Goal: Contribute content

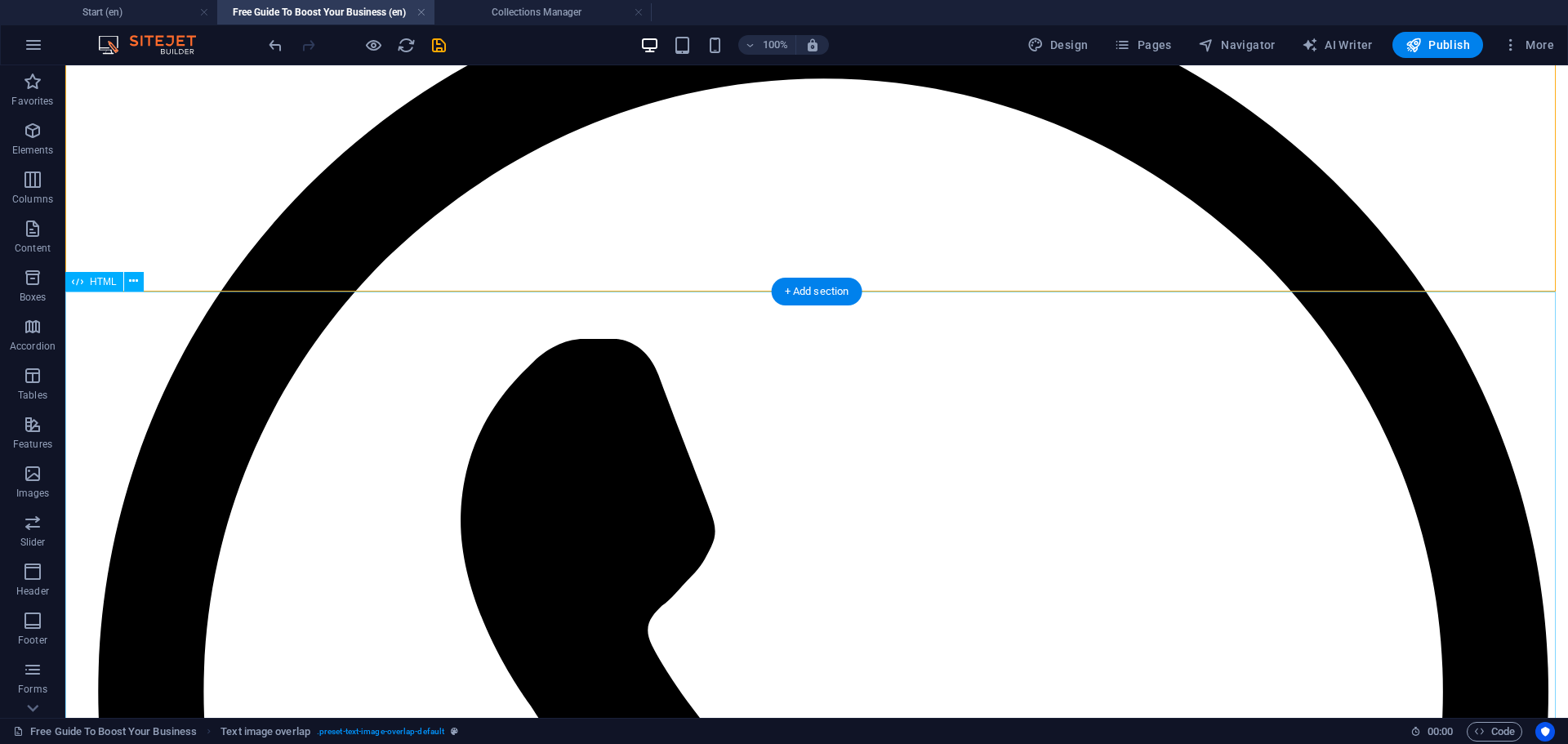
scroll to position [245, 0]
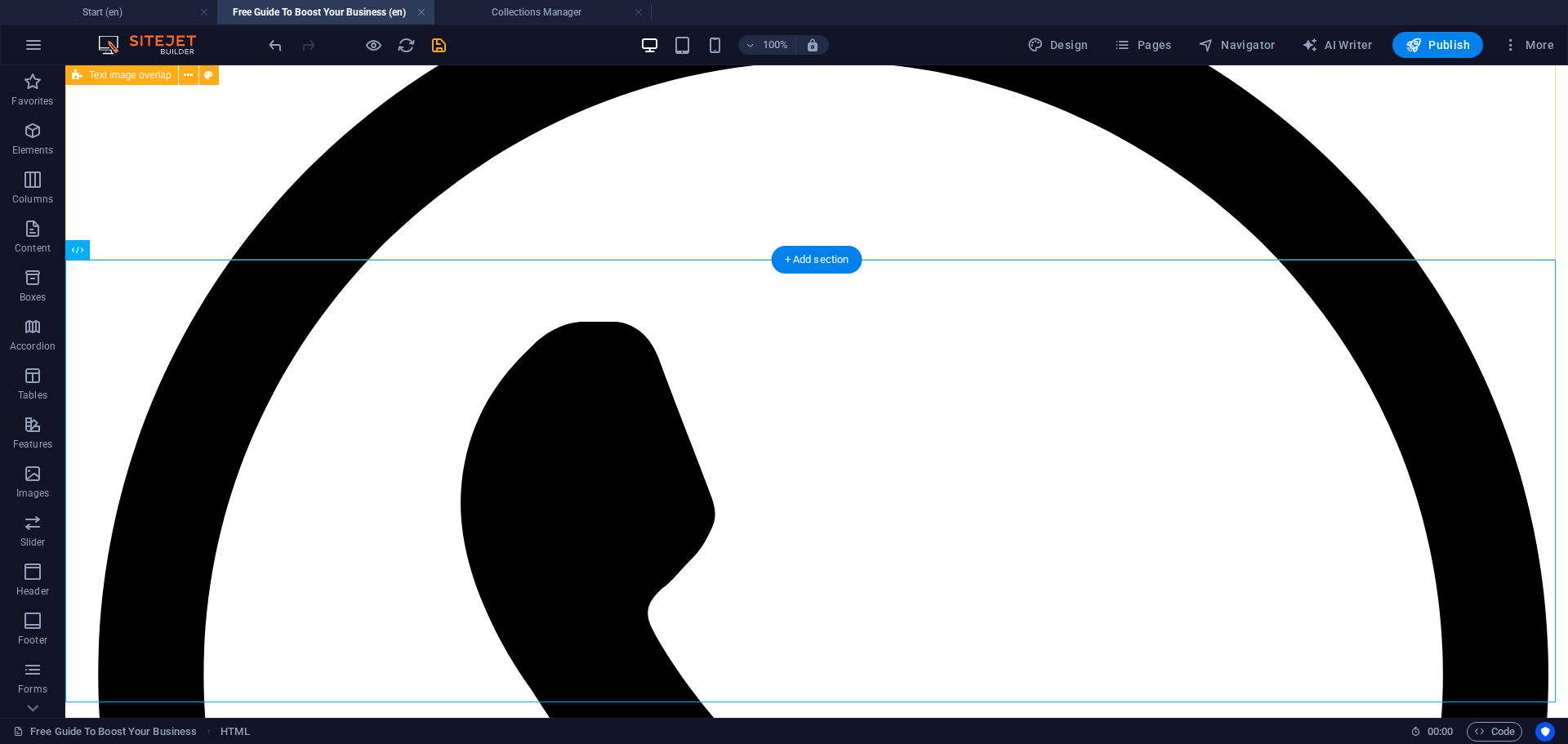
select select "px"
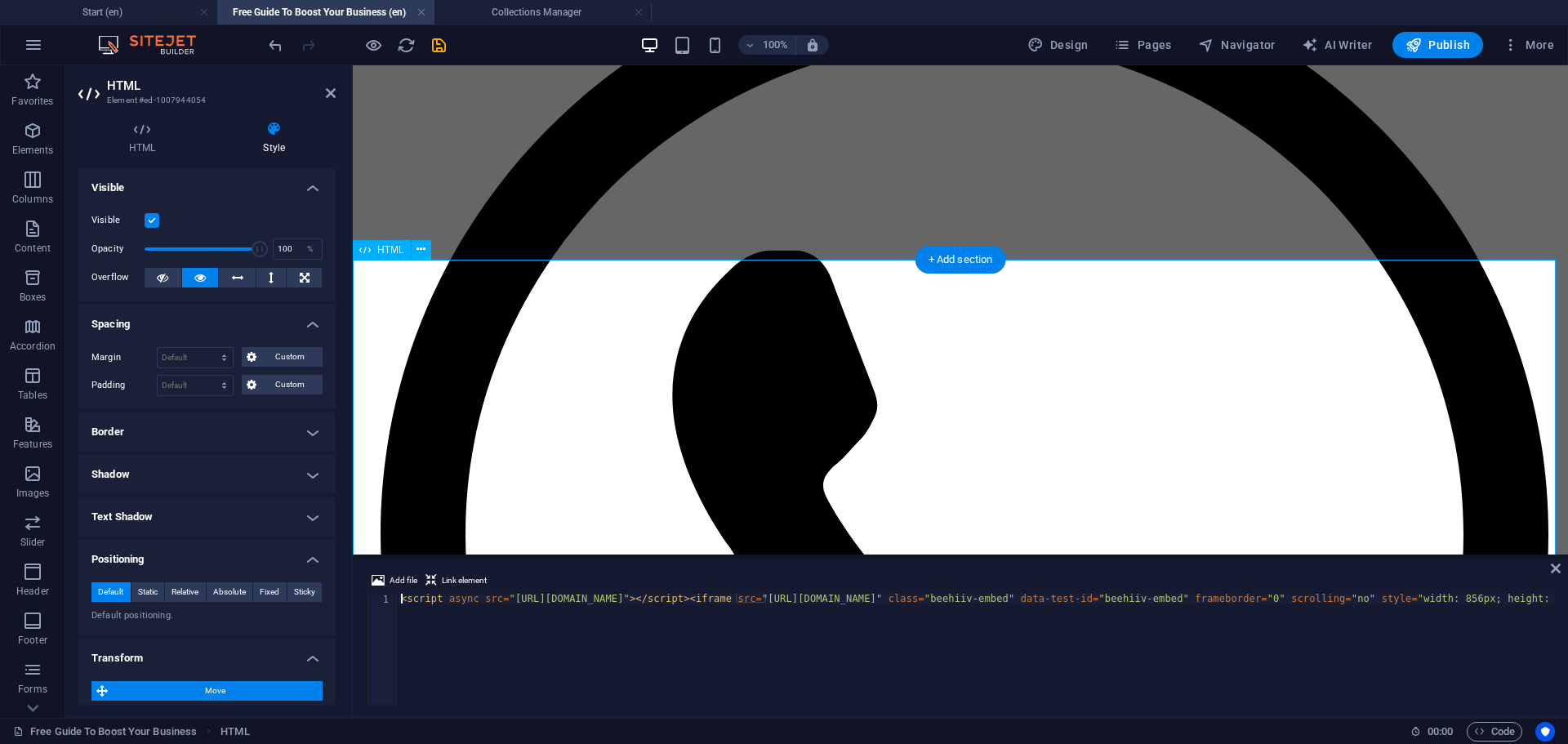
click at [152, 135] on icon at bounding box center [142, 128] width 127 height 16
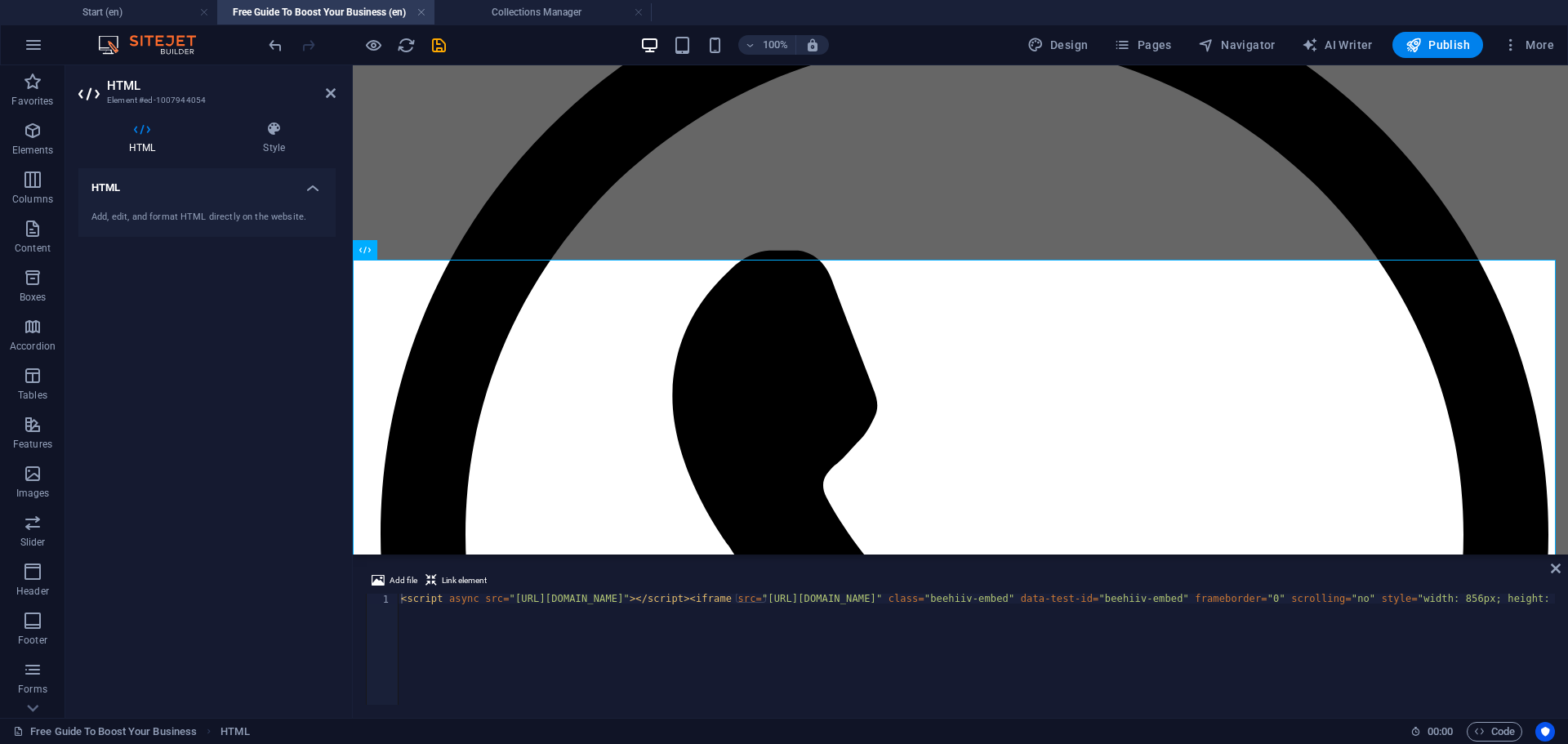
click at [209, 205] on div "Add, edit, and format HTML directly on the website." at bounding box center [207, 217] width 257 height 40
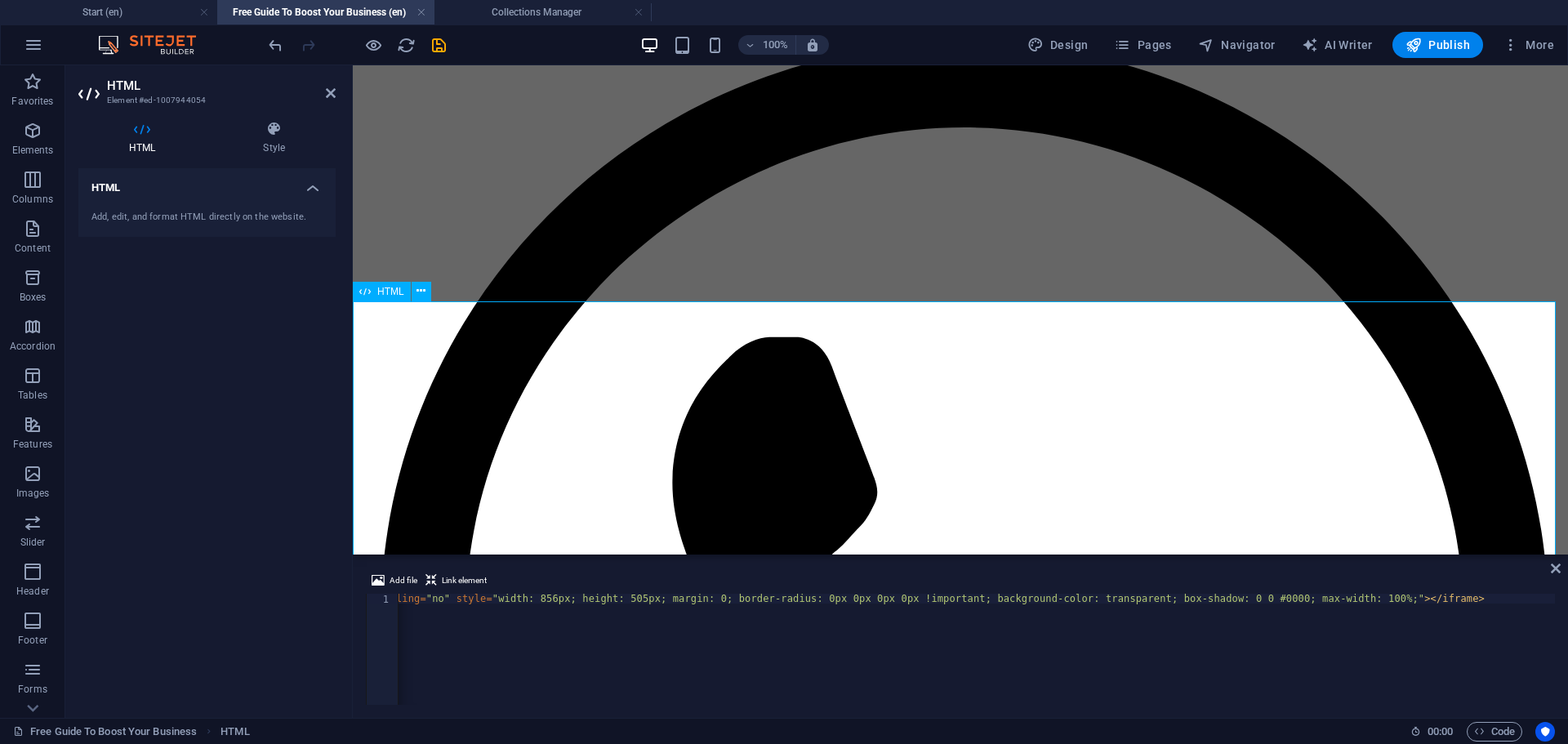
scroll to position [0, 0]
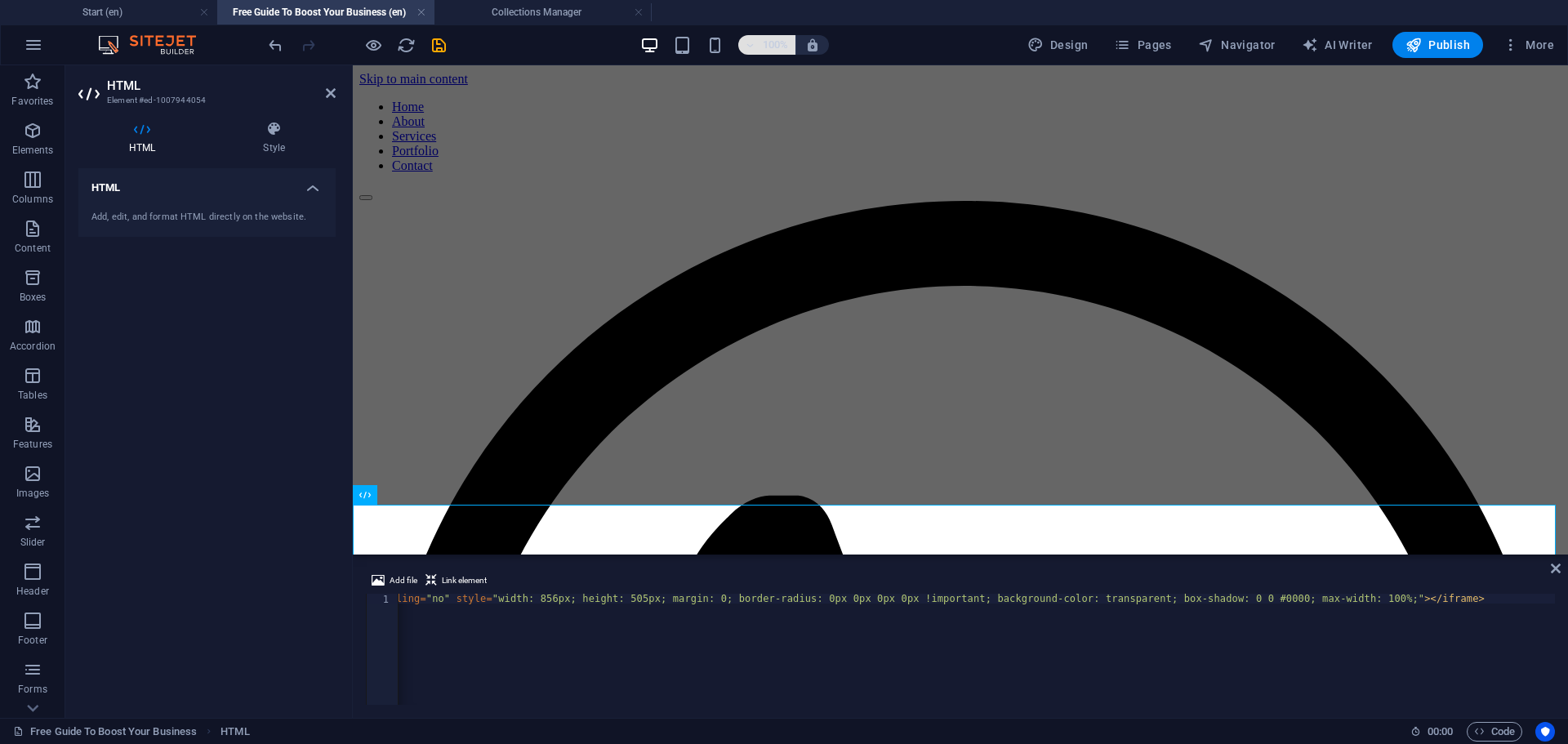
click at [767, 47] on h6 "100%" at bounding box center [776, 45] width 26 height 20
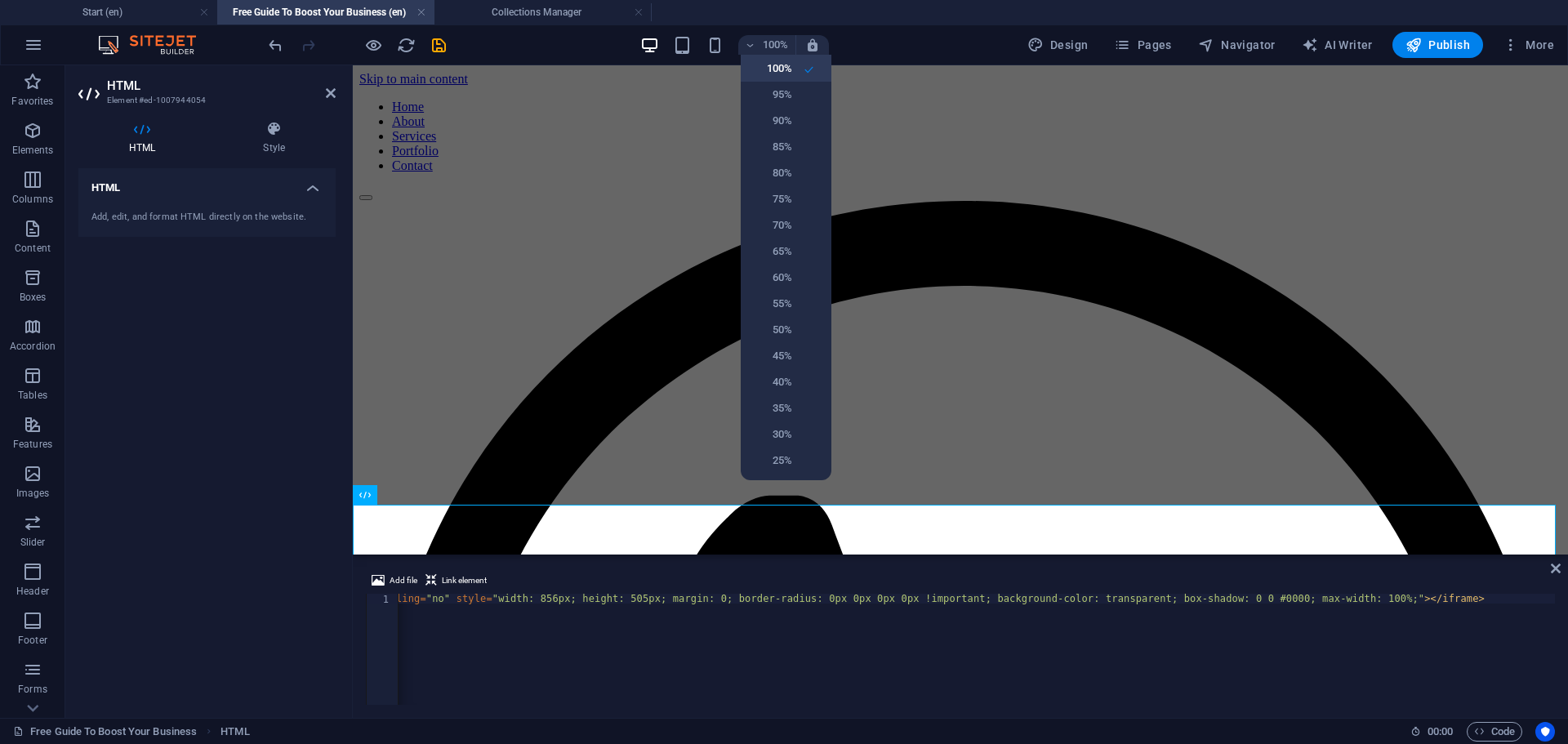
click at [776, 63] on h6 "100%" at bounding box center [771, 68] width 42 height 20
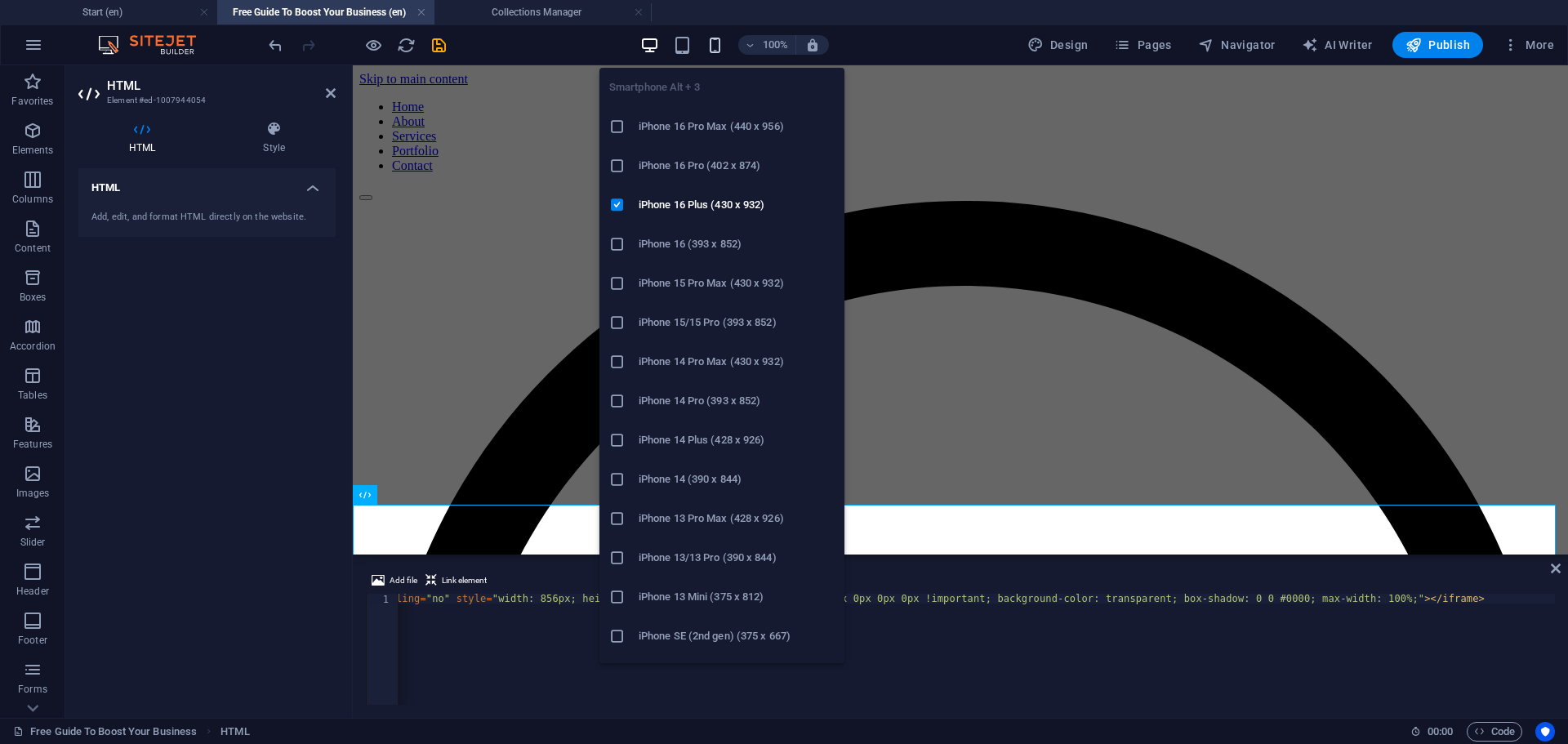
click at [722, 40] on icon "button" at bounding box center [715, 45] width 19 height 19
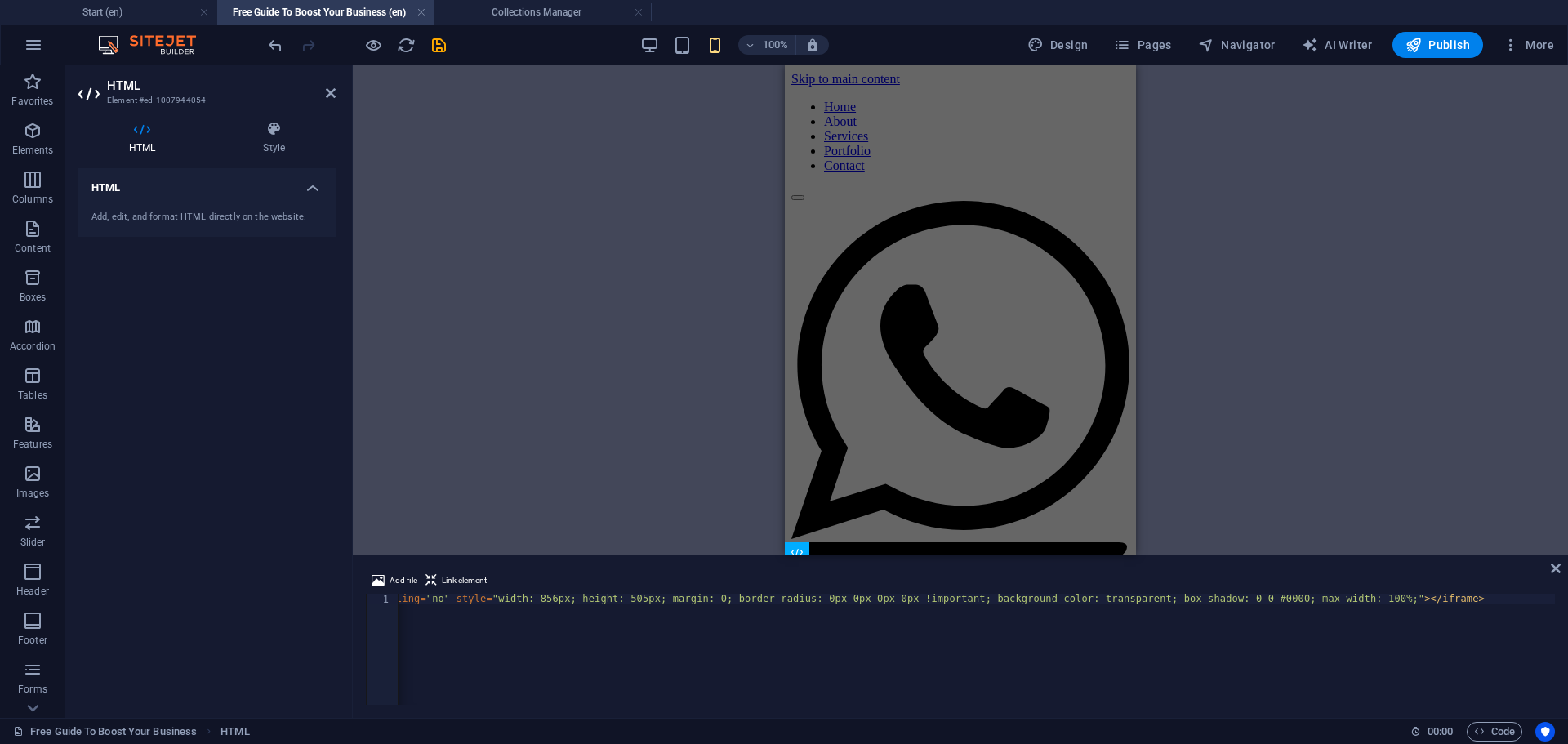
click at [623, 223] on div "Container H2 Text image overlap Container Image Text HTML Reference Reference" at bounding box center [960, 310] width 1215 height 489
click at [1435, 50] on span "Publish" at bounding box center [1437, 44] width 65 height 16
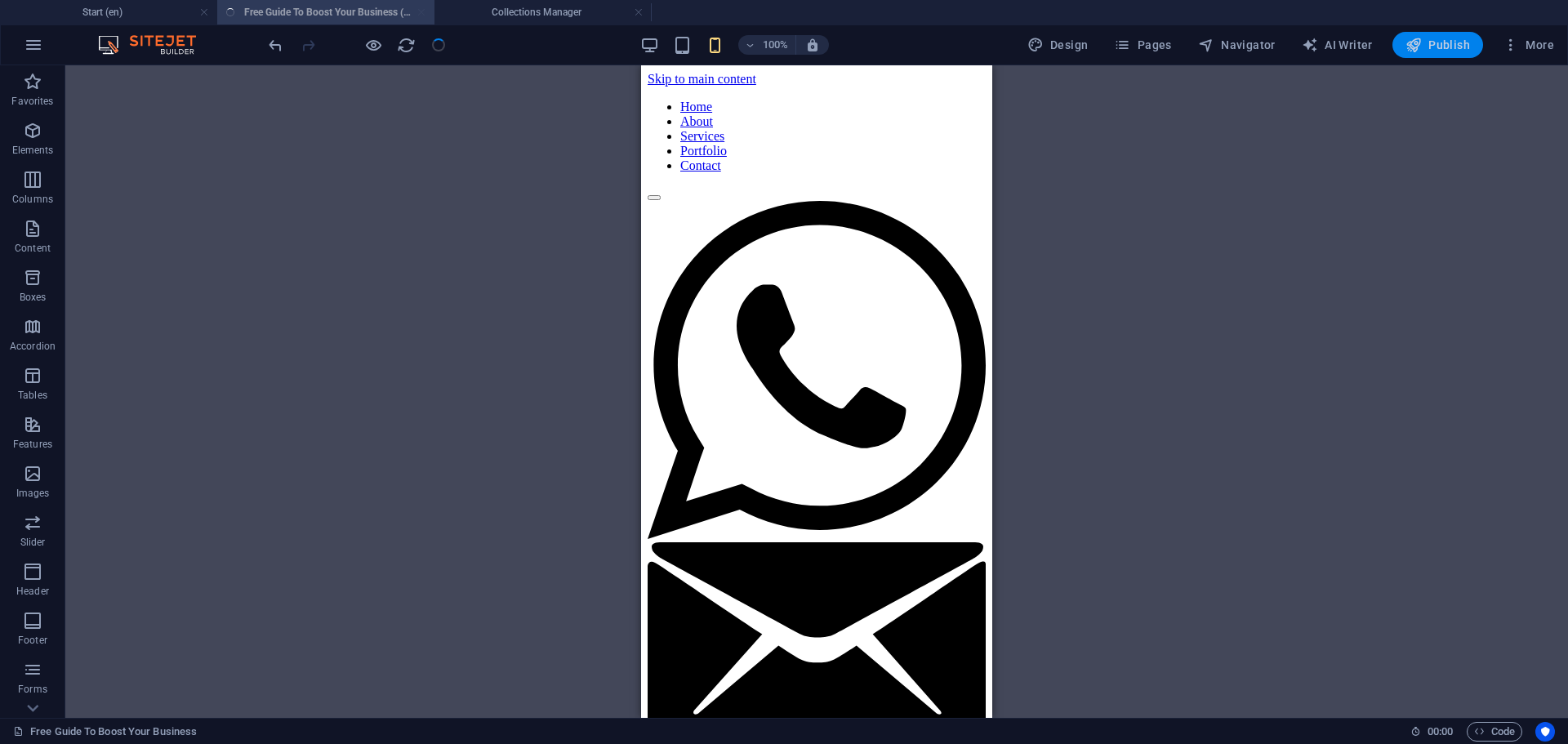
scroll to position [473, 0]
